Goal: Information Seeking & Learning: Learn about a topic

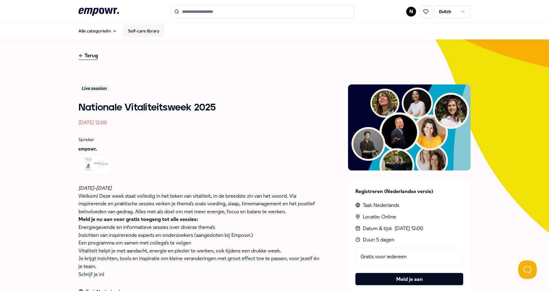
click at [137, 30] on link "Self-care library" at bounding box center [143, 31] width 41 height 12
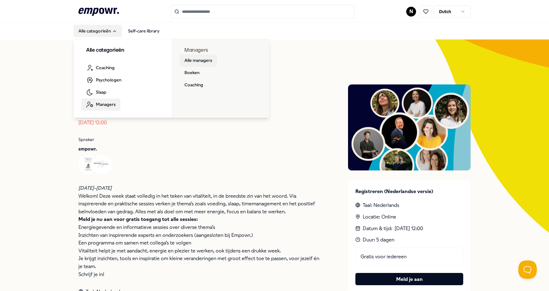
click at [188, 61] on link "Alle managers" at bounding box center [197, 61] width 37 height 12
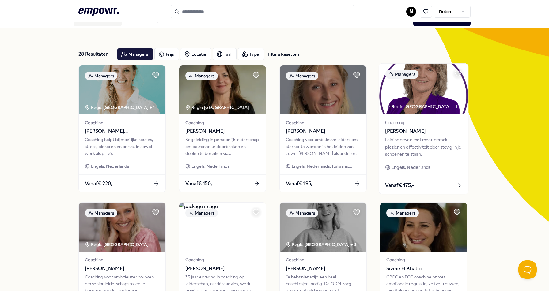
scroll to position [31, 0]
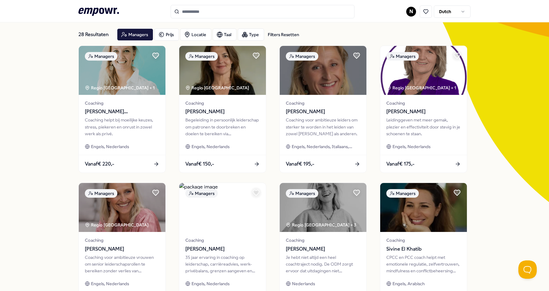
click at [197, 13] on input "Search for products, categories or subcategories" at bounding box center [263, 11] width 184 height 13
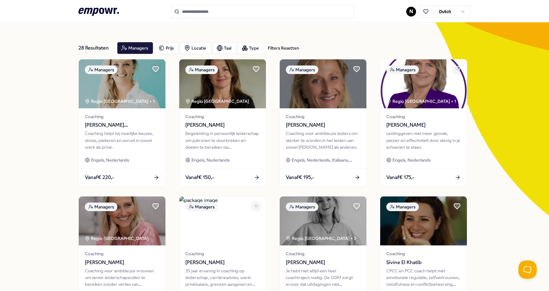
scroll to position [0, 0]
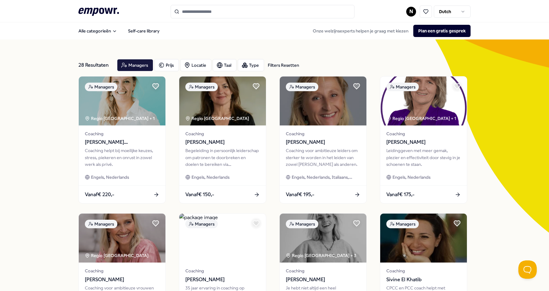
click at [195, 11] on input "Search for products, categories or subcategories" at bounding box center [263, 11] width 184 height 13
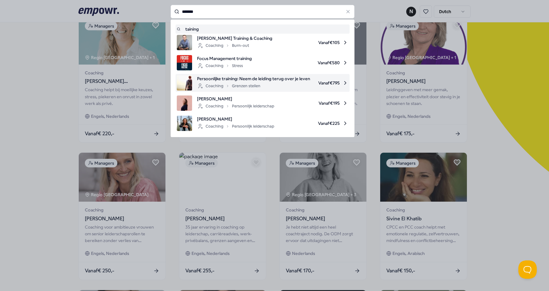
scroll to position [61, 0]
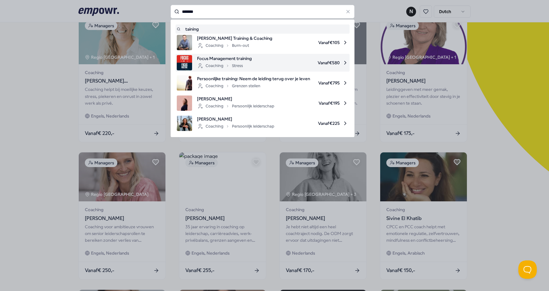
click at [229, 61] on span "Focus Management training" at bounding box center [224, 58] width 55 height 7
type input "*******"
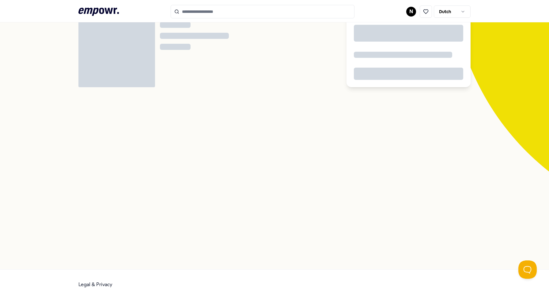
scroll to position [39, 0]
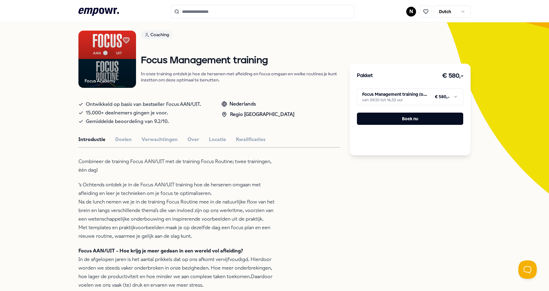
click at [453, 95] on html ".empowr-logo_svg__cls-1{fill:#03032f} N Dutch Alle categorieën Self-care librar…" at bounding box center [274, 145] width 549 height 291
drag, startPoint x: 453, startPoint y: 95, endPoint x: 420, endPoint y: 93, distance: 32.9
click at [453, 96] on html ".empowr-logo_svg__cls-1{fill:#03032f} N Dutch Alle categorieën Self-care librar…" at bounding box center [274, 145] width 549 height 291
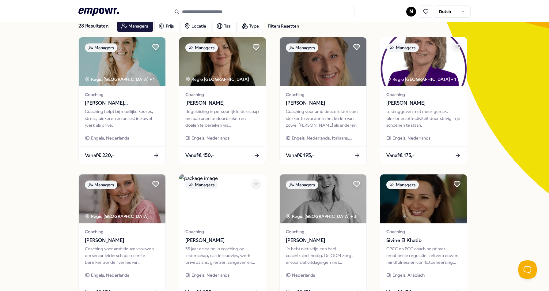
click at [214, 15] on input "Search for products, categories or subcategories" at bounding box center [263, 11] width 184 height 13
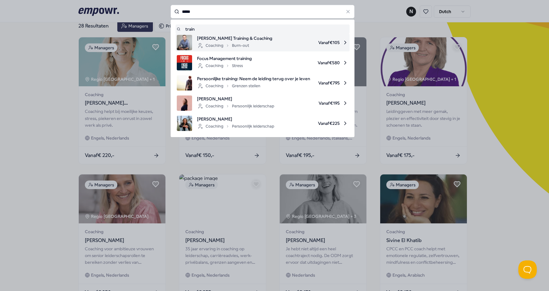
click at [227, 38] on span "[PERSON_NAME] Training & Coaching" at bounding box center [234, 38] width 75 height 7
type input "*****"
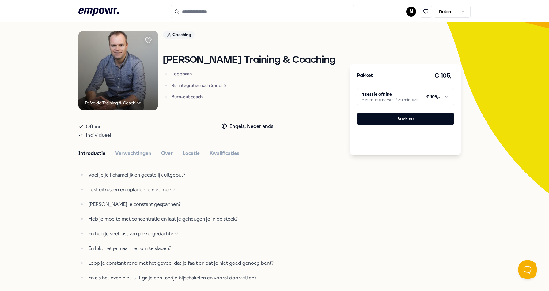
click at [396, 98] on html ".empowr-logo_svg__cls-1{fill:#03032f} N Dutch Alle categorieën Self-care librar…" at bounding box center [274, 145] width 549 height 291
